Goal: Navigation & Orientation: Go to known website

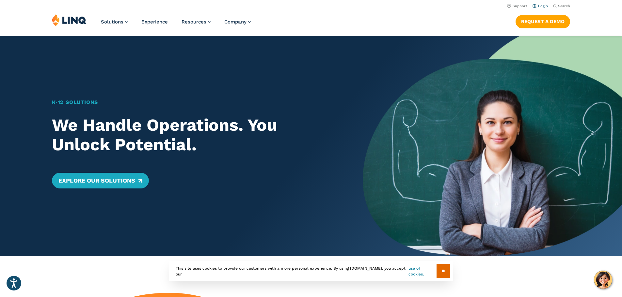
click at [536, 7] on link "Login" at bounding box center [539, 6] width 15 height 4
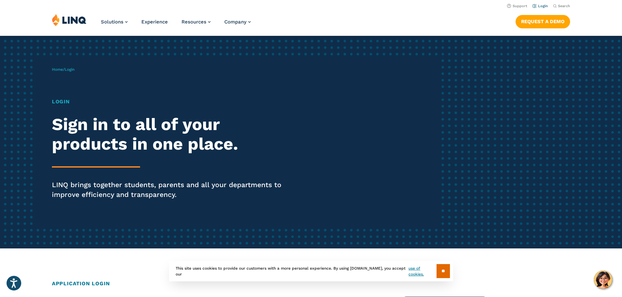
click at [537, 5] on link "Login" at bounding box center [539, 6] width 15 height 4
